Goal: Browse casually: Explore the website without a specific task or goal

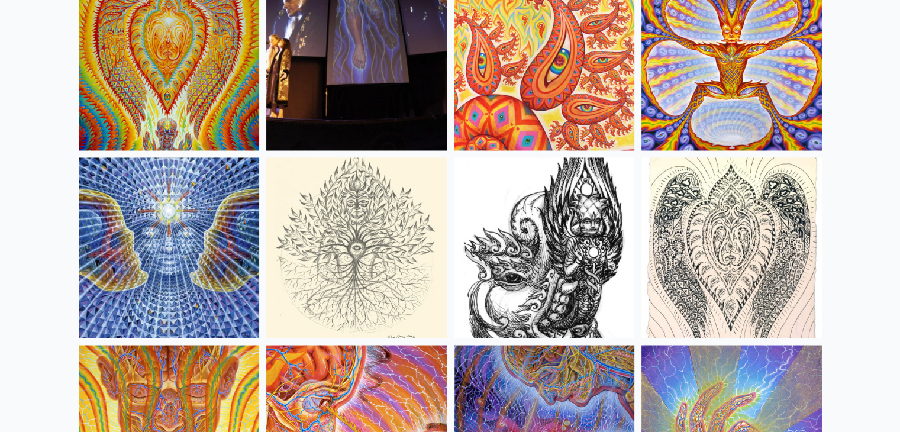
scroll to position [6473, 0]
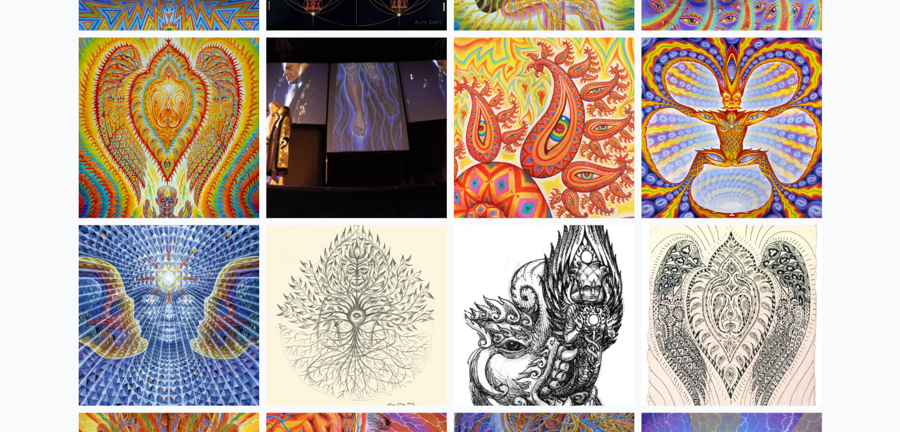
click at [184, 123] on img at bounding box center [169, 127] width 181 height 181
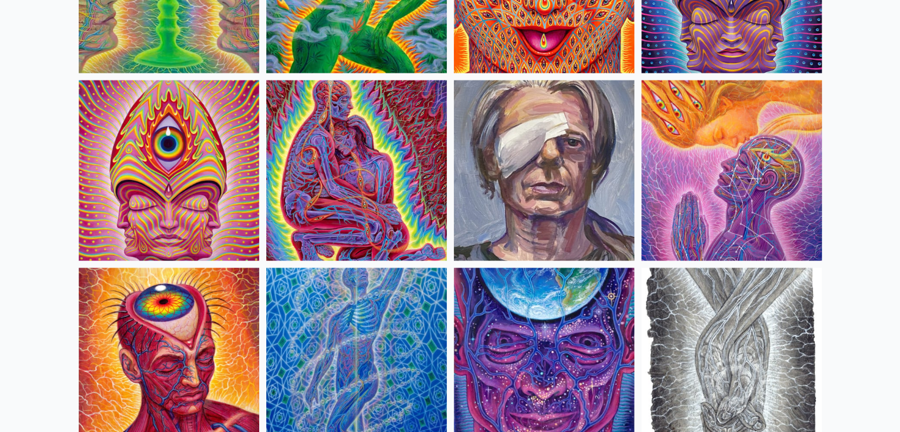
scroll to position [2449, 0]
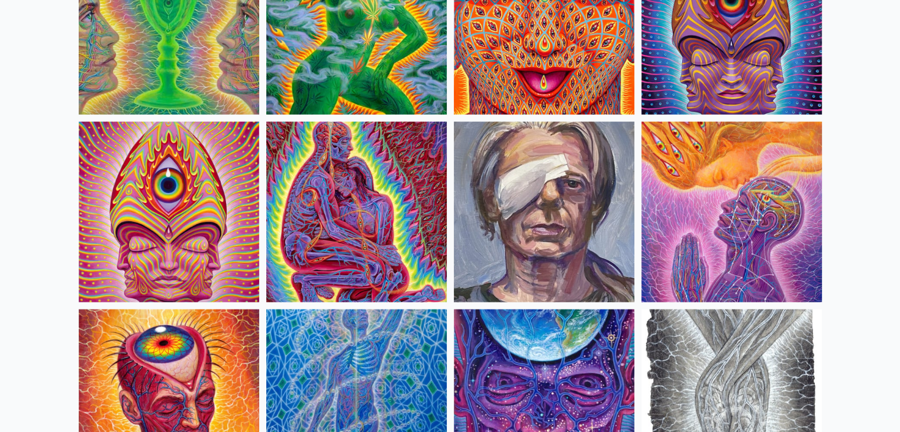
click at [159, 331] on img at bounding box center [169, 400] width 181 height 181
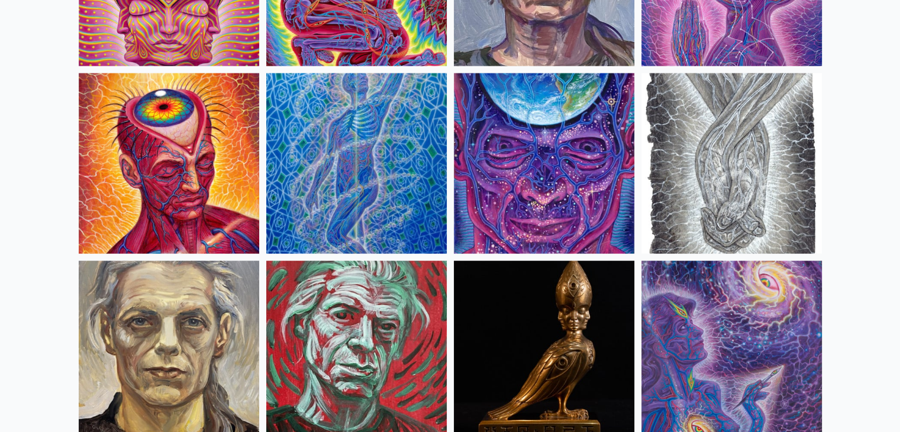
scroll to position [2686, 0]
click at [488, 178] on img at bounding box center [544, 163] width 181 height 181
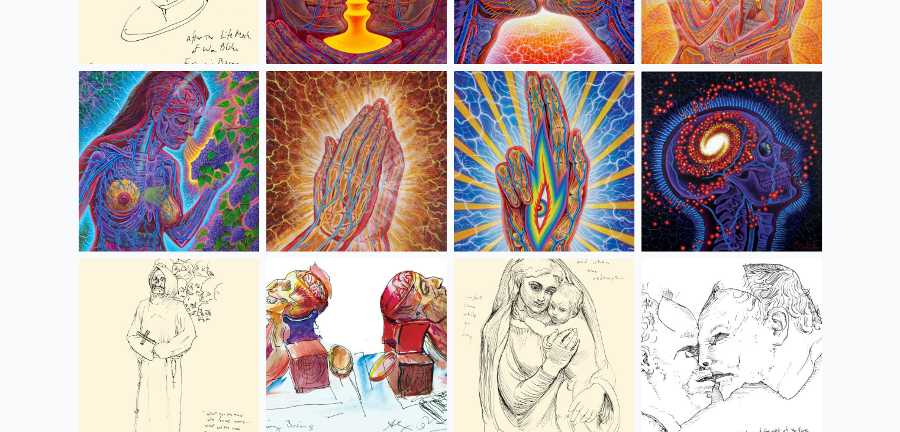
scroll to position [4402, 0]
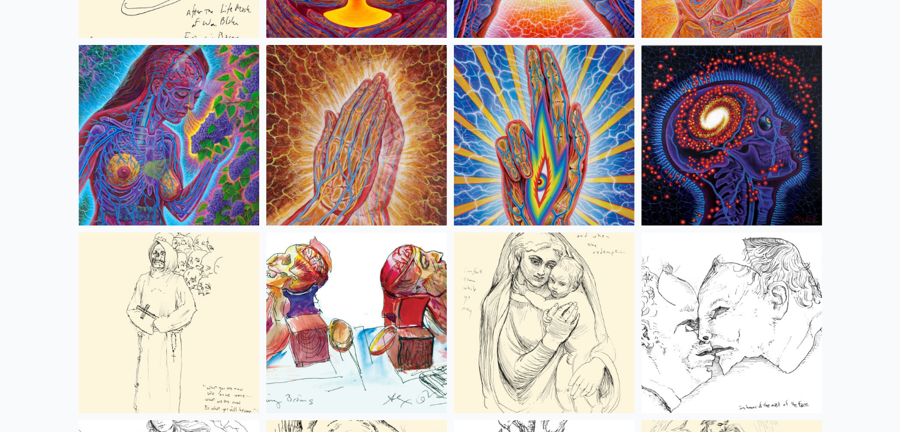
click at [685, 131] on img at bounding box center [732, 135] width 181 height 181
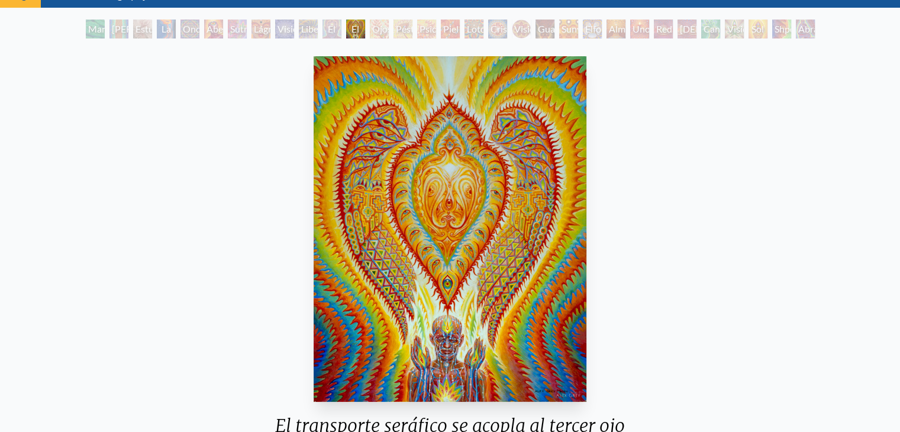
scroll to position [59, 0]
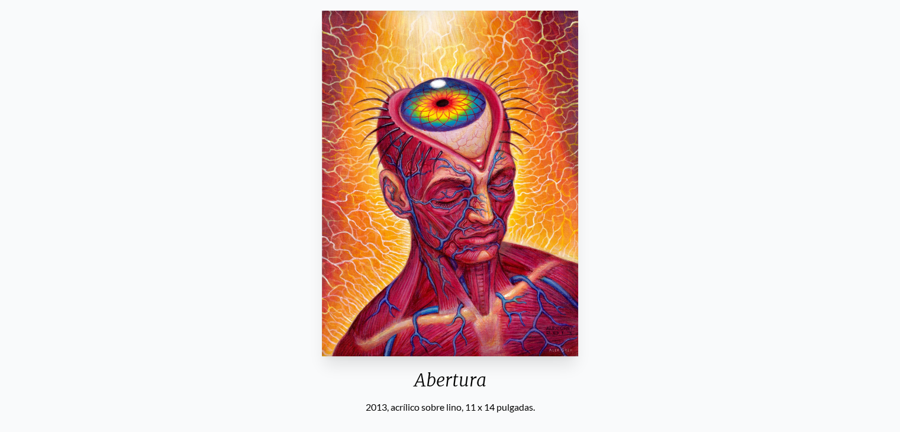
scroll to position [118, 0]
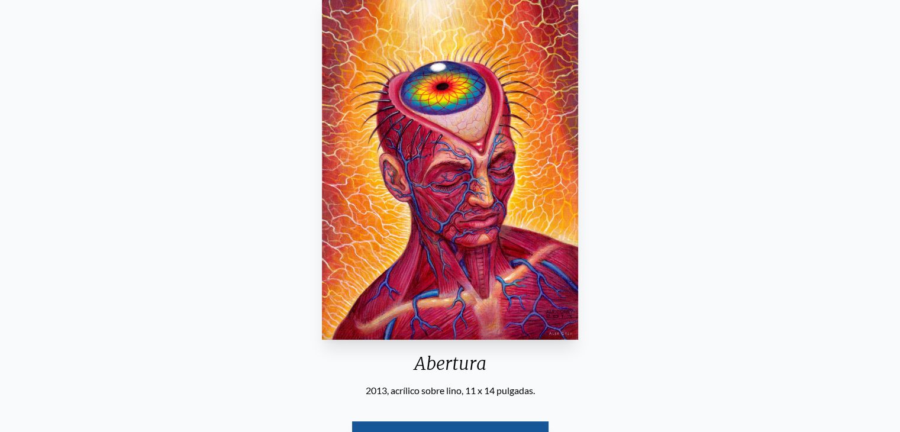
click at [714, 285] on div "Abertura 2013, acrílico sobre lino, 11 x 14 pulgadas. Visita la tienda CoSM" at bounding box center [449, 236] width 881 height 494
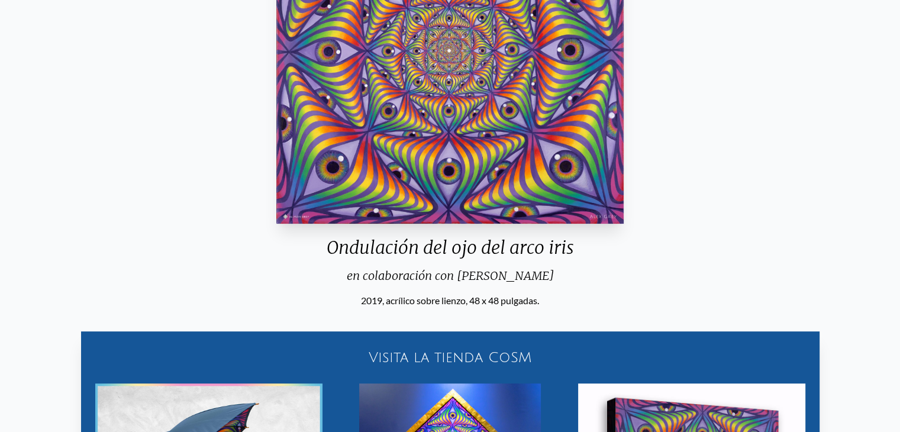
scroll to position [237, 0]
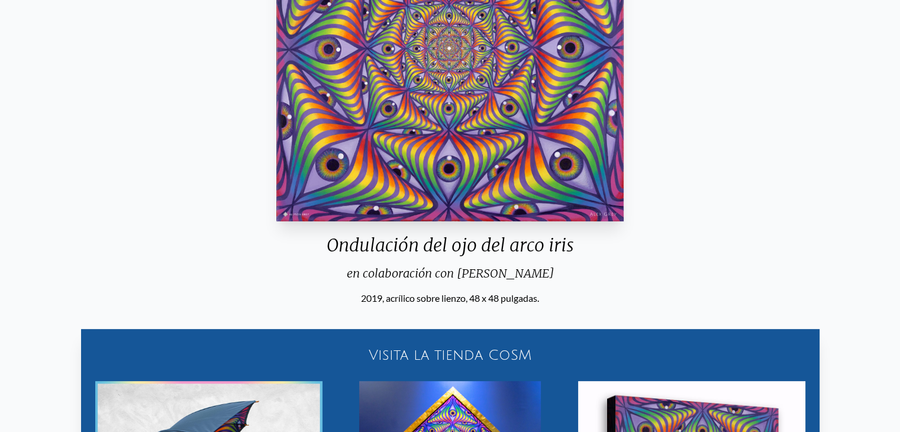
scroll to position [118, 0]
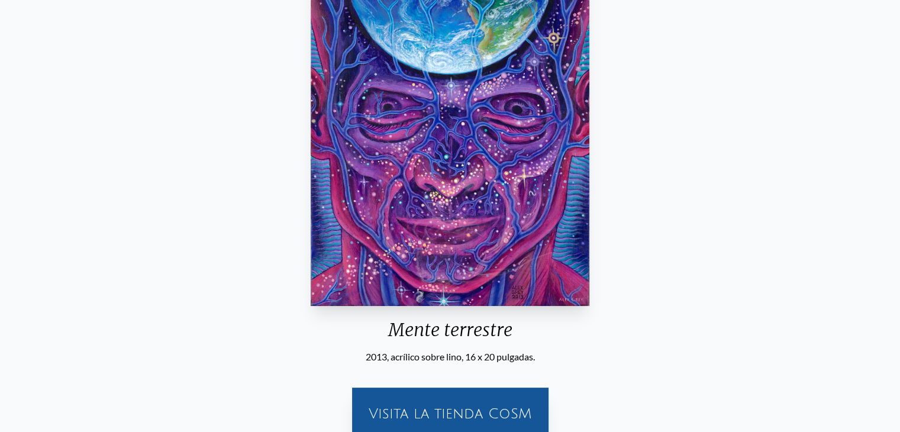
scroll to position [118, 0]
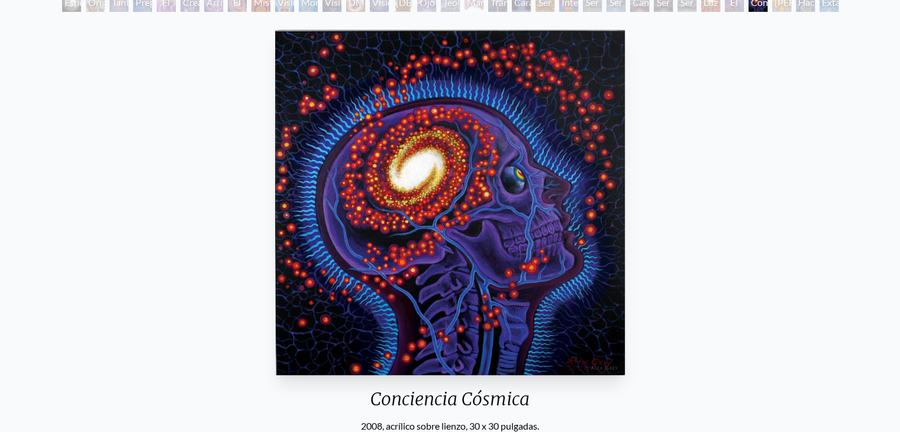
scroll to position [118, 0]
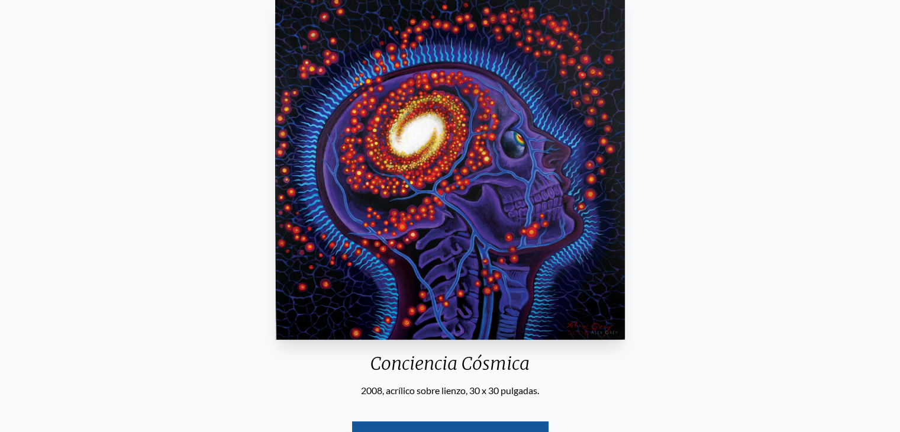
click at [555, 423] on div "Conciencia Cósmica 2008, acrílico sobre lienzo, 30 x 30 pulgadas. Visita la tie…" at bounding box center [449, 236] width 881 height 494
